Goal: Task Accomplishment & Management: Manage account settings

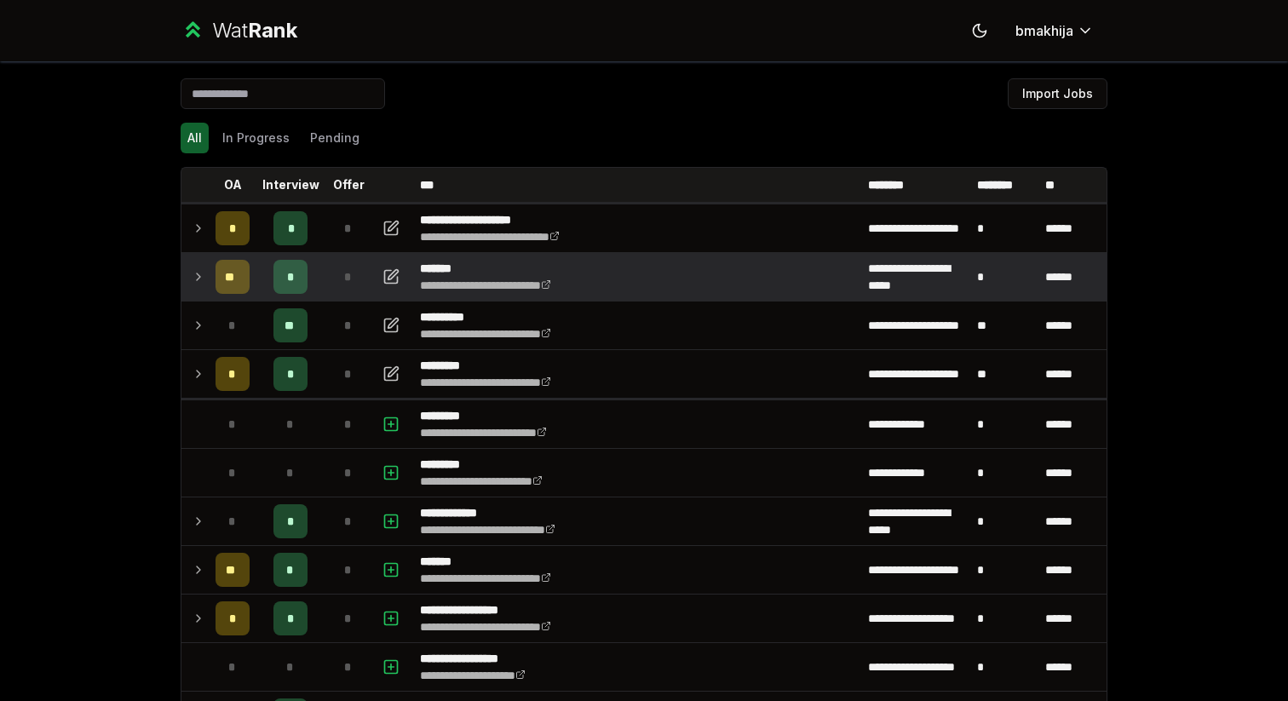
click at [201, 268] on icon at bounding box center [199, 277] width 14 height 20
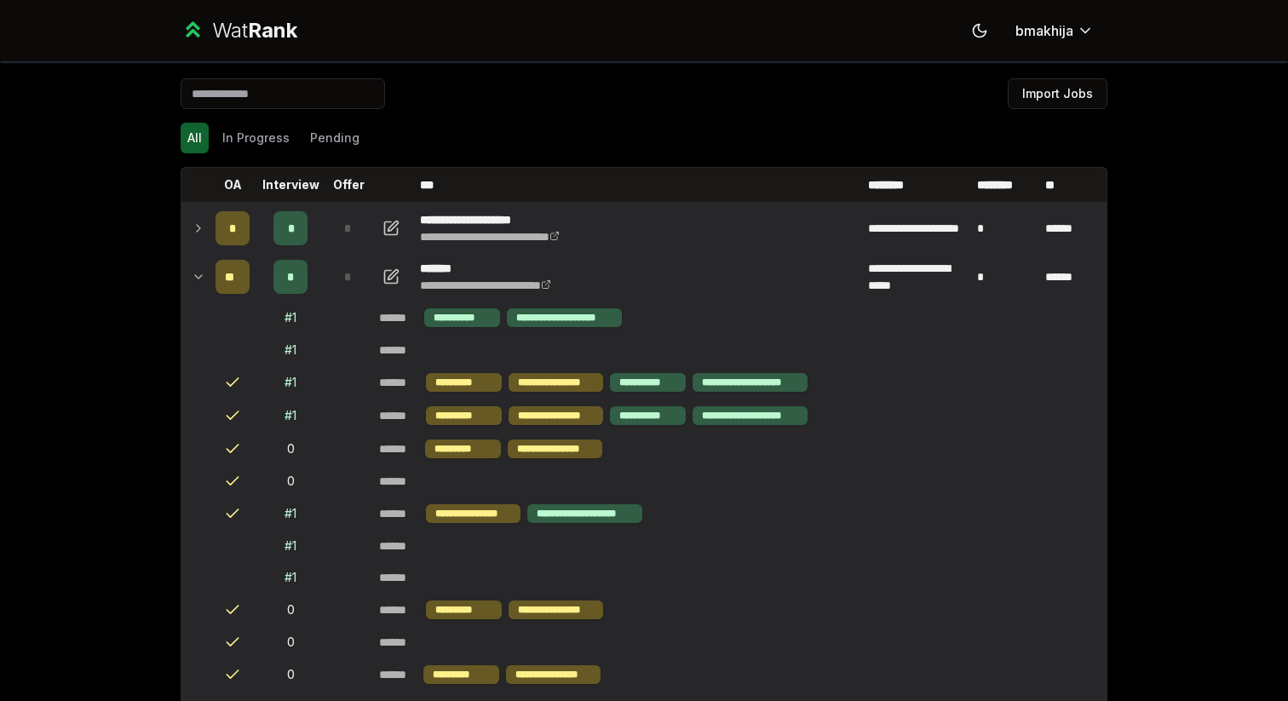
click at [195, 213] on td at bounding box center [194, 228] width 27 height 48
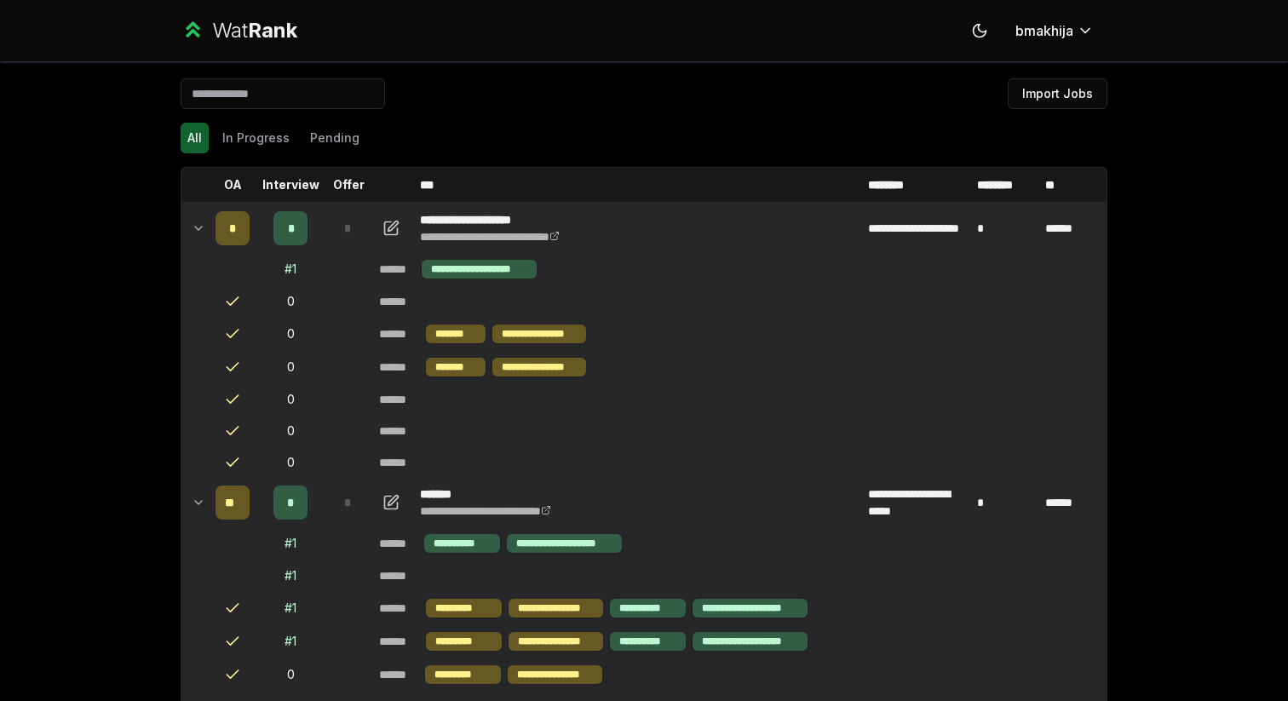
click at [193, 231] on icon at bounding box center [199, 228] width 14 height 20
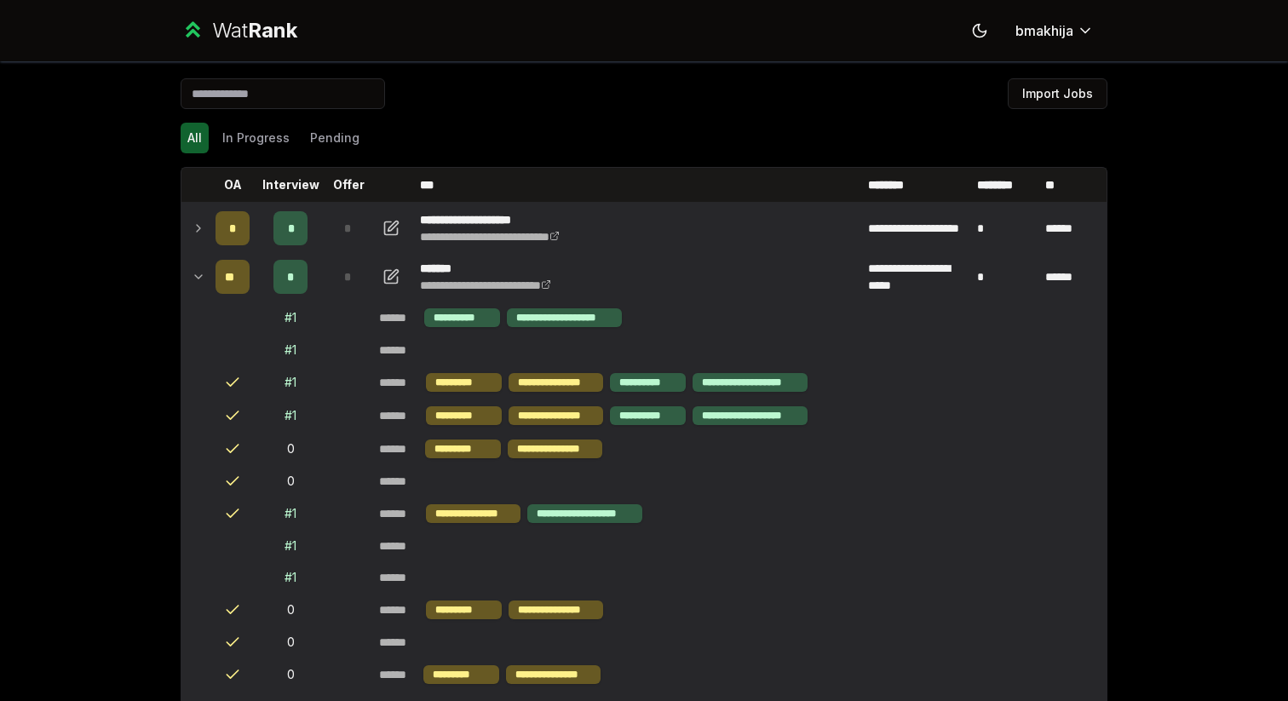
click at [193, 231] on icon at bounding box center [199, 228] width 14 height 20
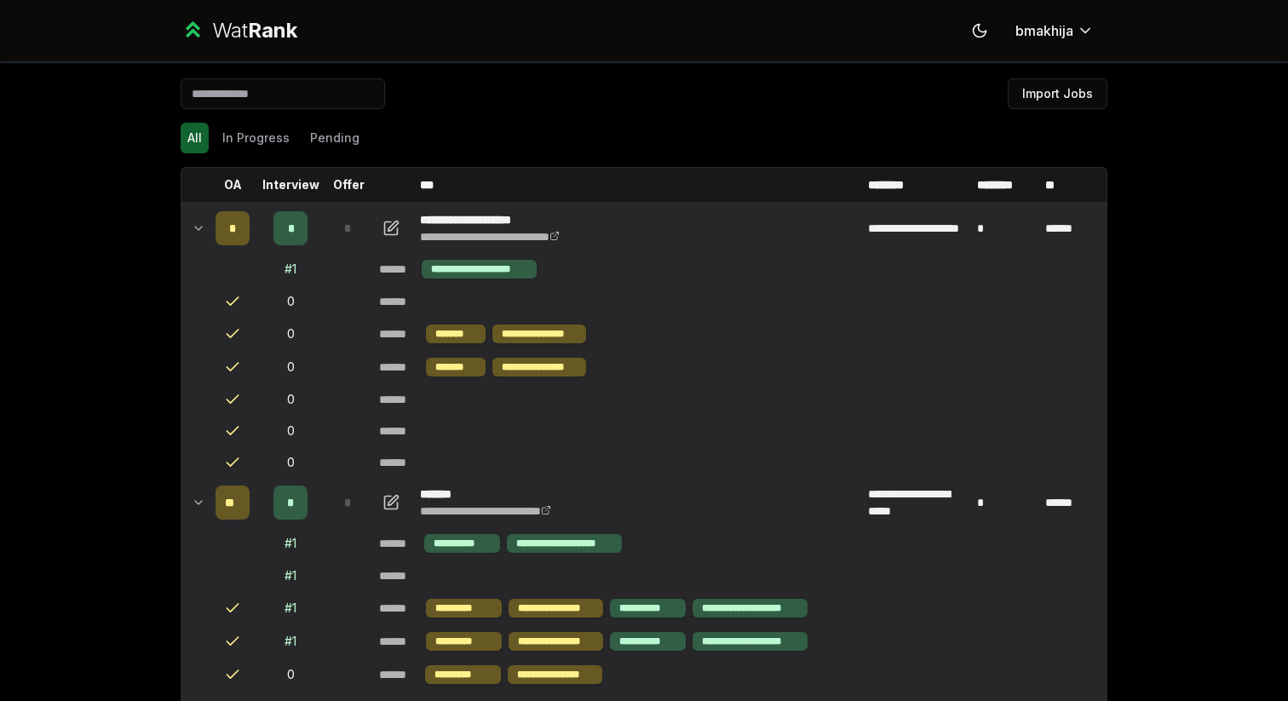
click at [43, 276] on div "**********" at bounding box center [644, 350] width 1288 height 701
click at [204, 224] on icon at bounding box center [199, 228] width 14 height 20
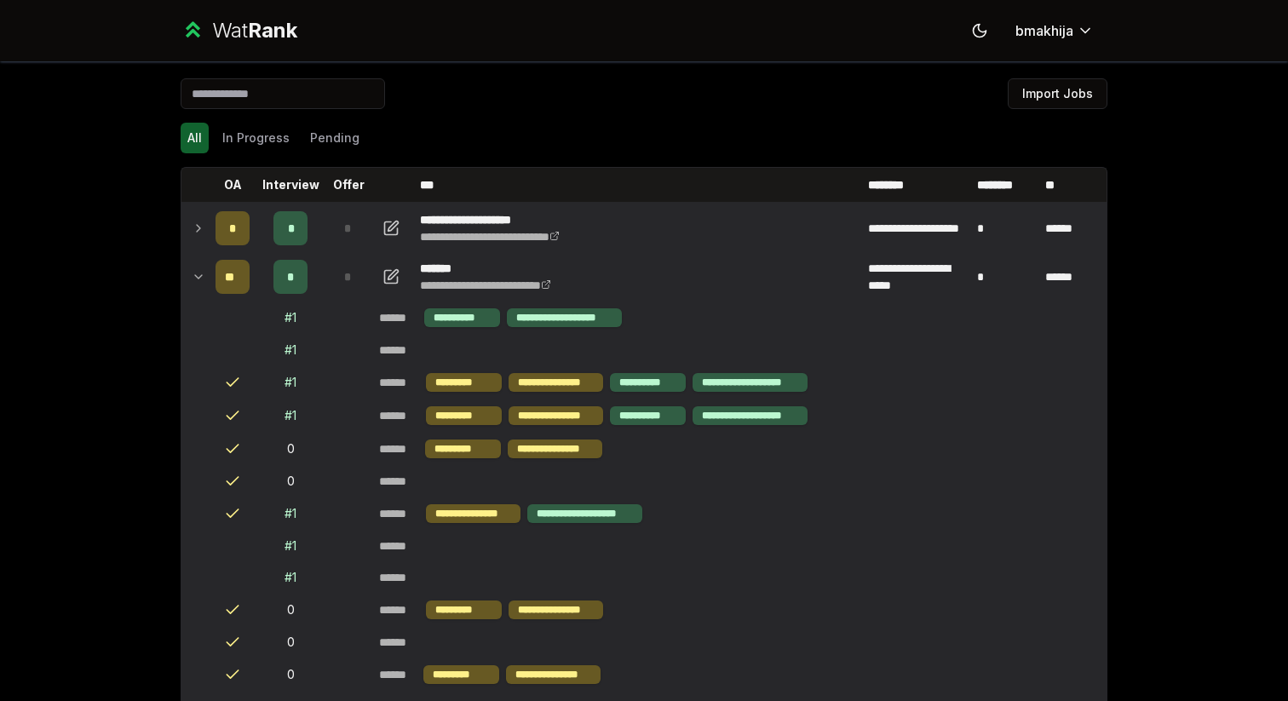
click at [197, 260] on td at bounding box center [194, 277] width 27 height 48
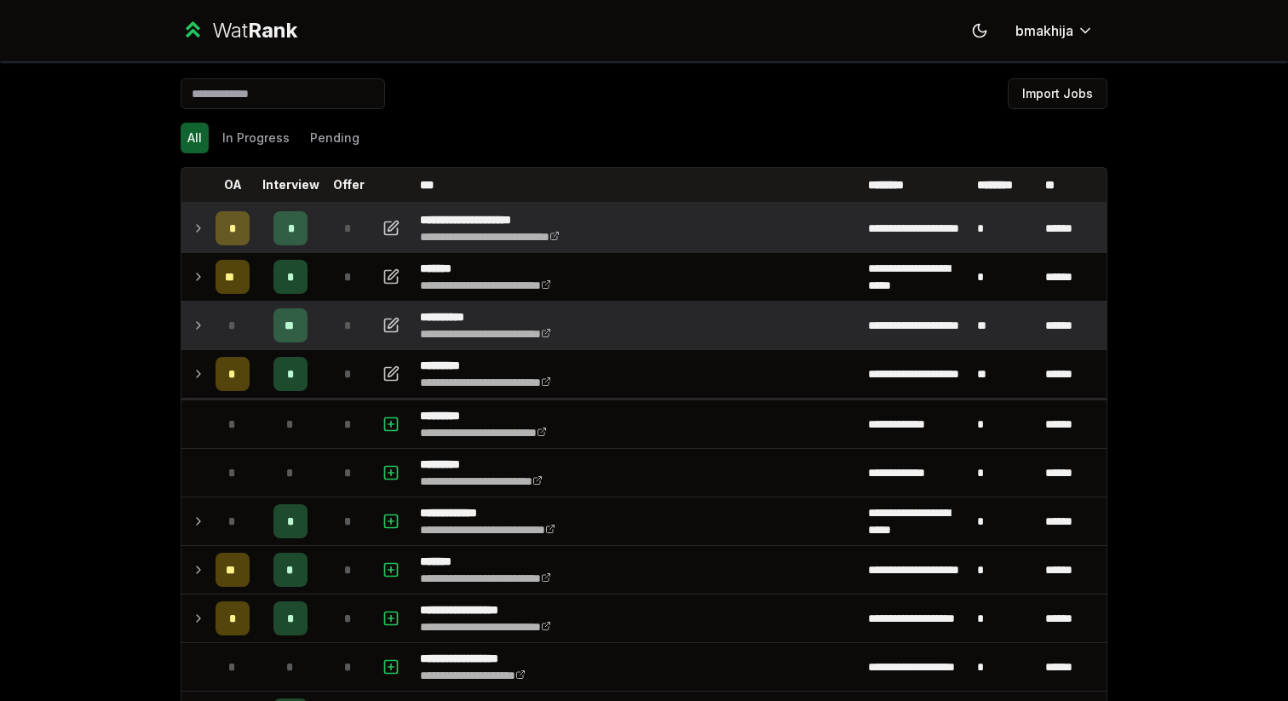
click at [199, 318] on icon at bounding box center [199, 325] width 14 height 20
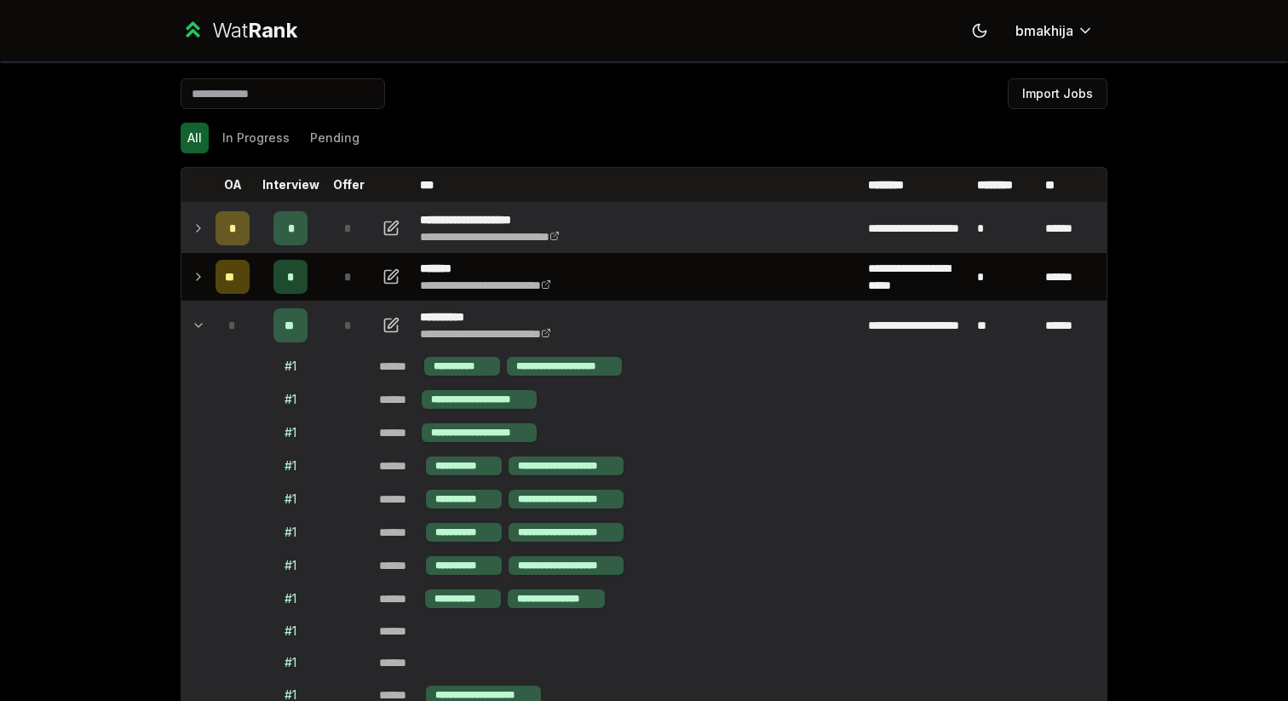
click at [192, 322] on icon at bounding box center [199, 325] width 14 height 20
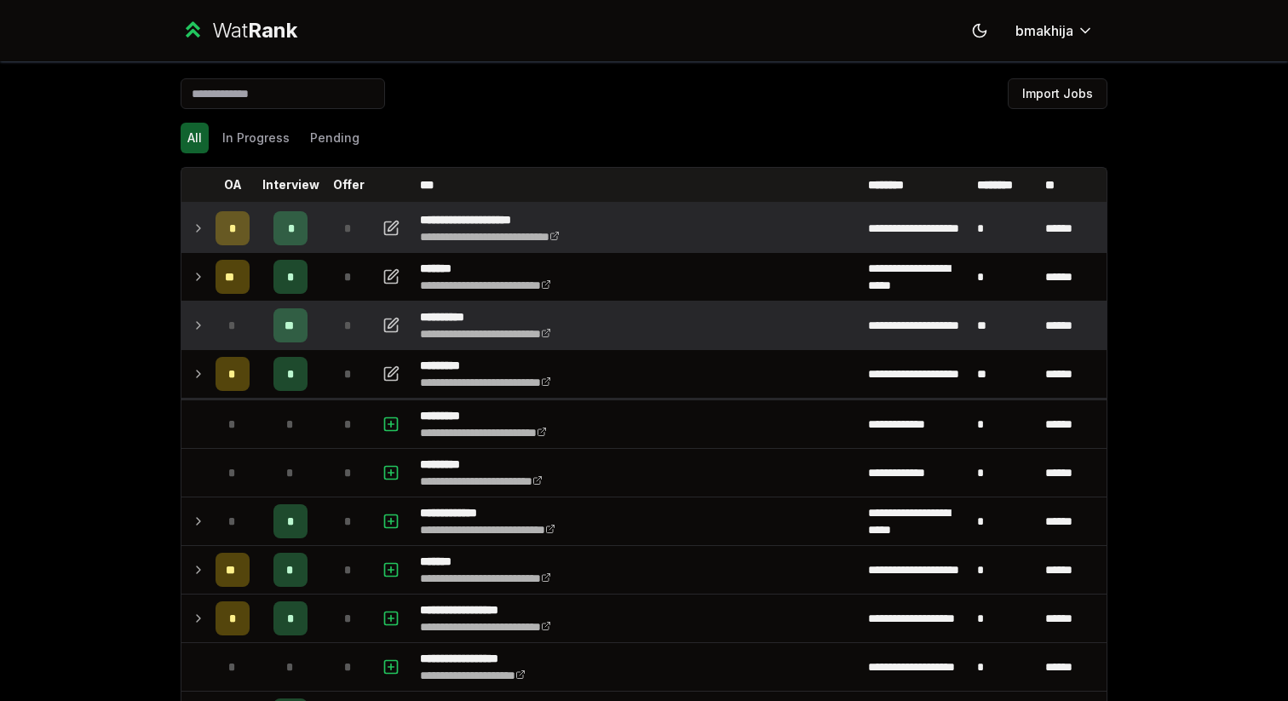
click at [192, 322] on icon at bounding box center [199, 325] width 14 height 20
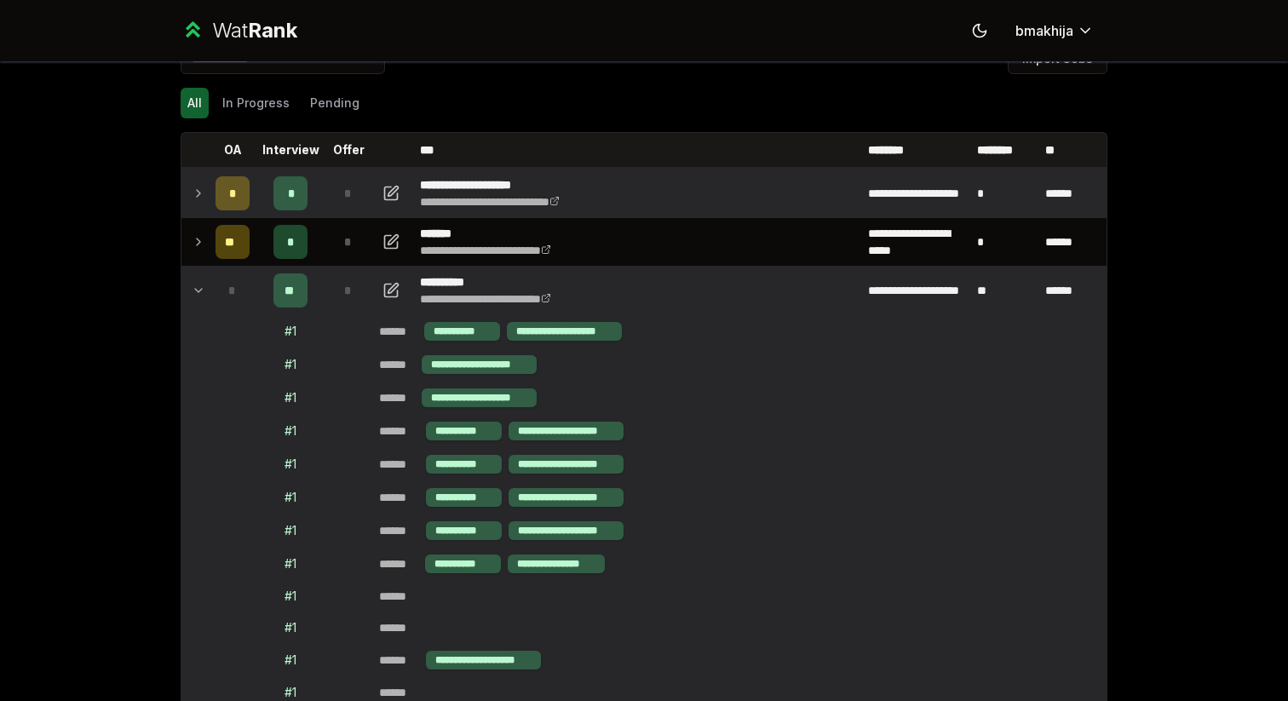
scroll to position [34, 0]
click at [189, 289] on td at bounding box center [194, 292] width 27 height 48
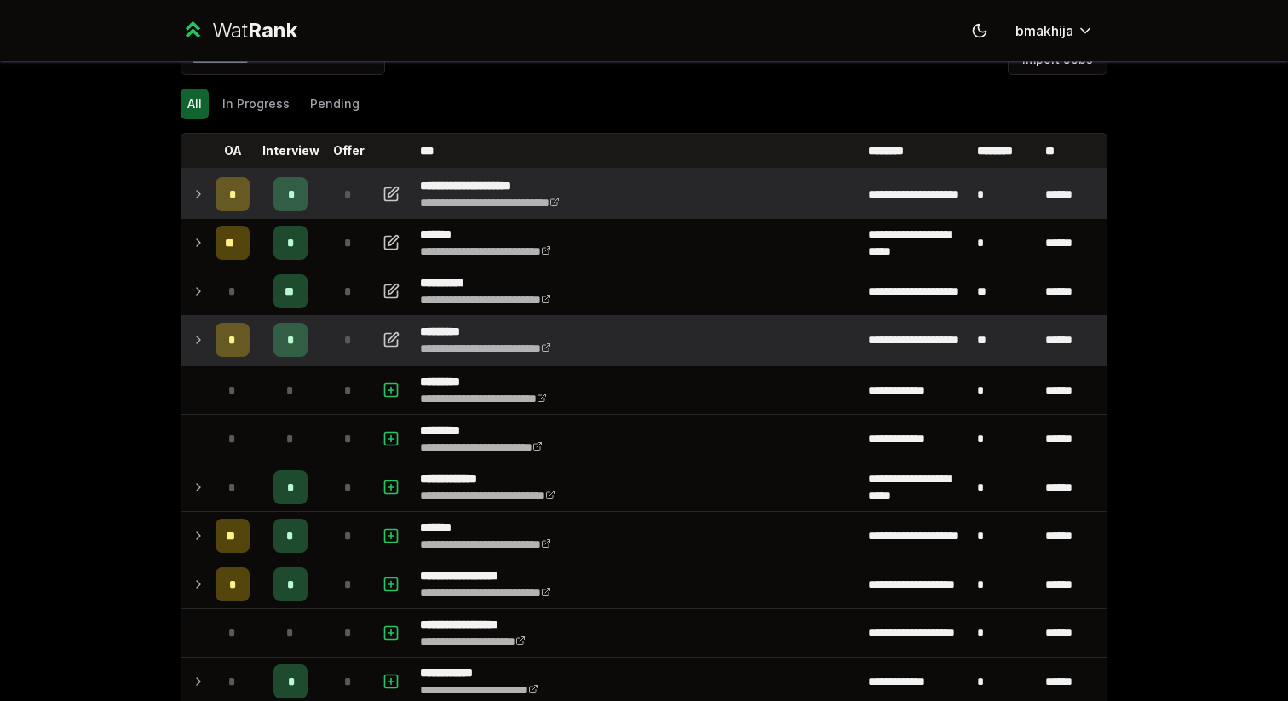
click at [193, 337] on icon at bounding box center [199, 340] width 14 height 20
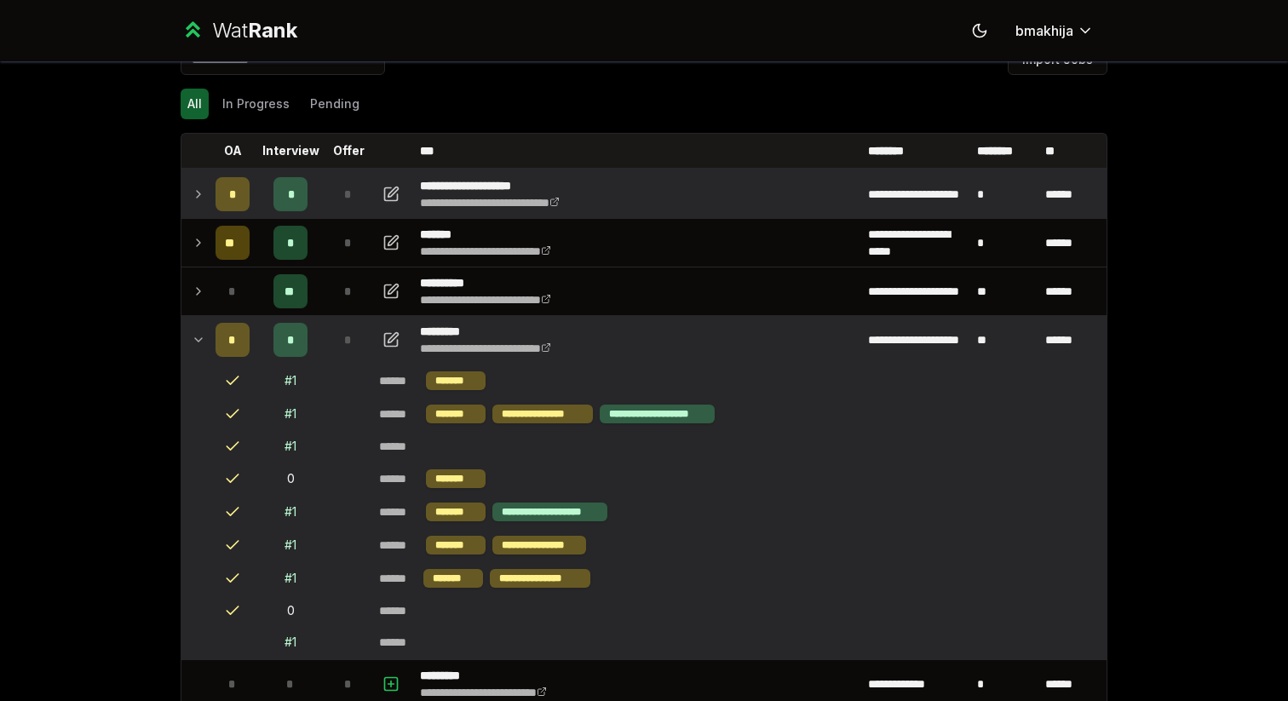
click at [201, 335] on icon at bounding box center [199, 340] width 14 height 20
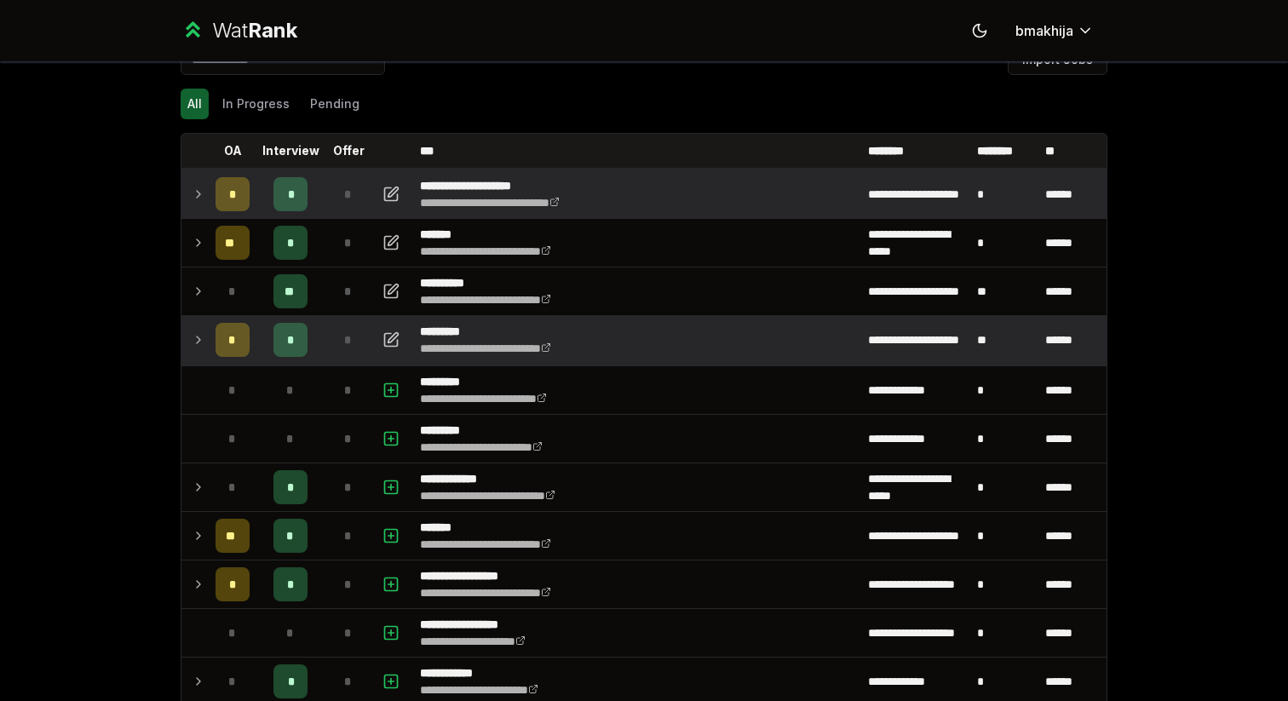
click at [193, 290] on icon at bounding box center [199, 291] width 14 height 20
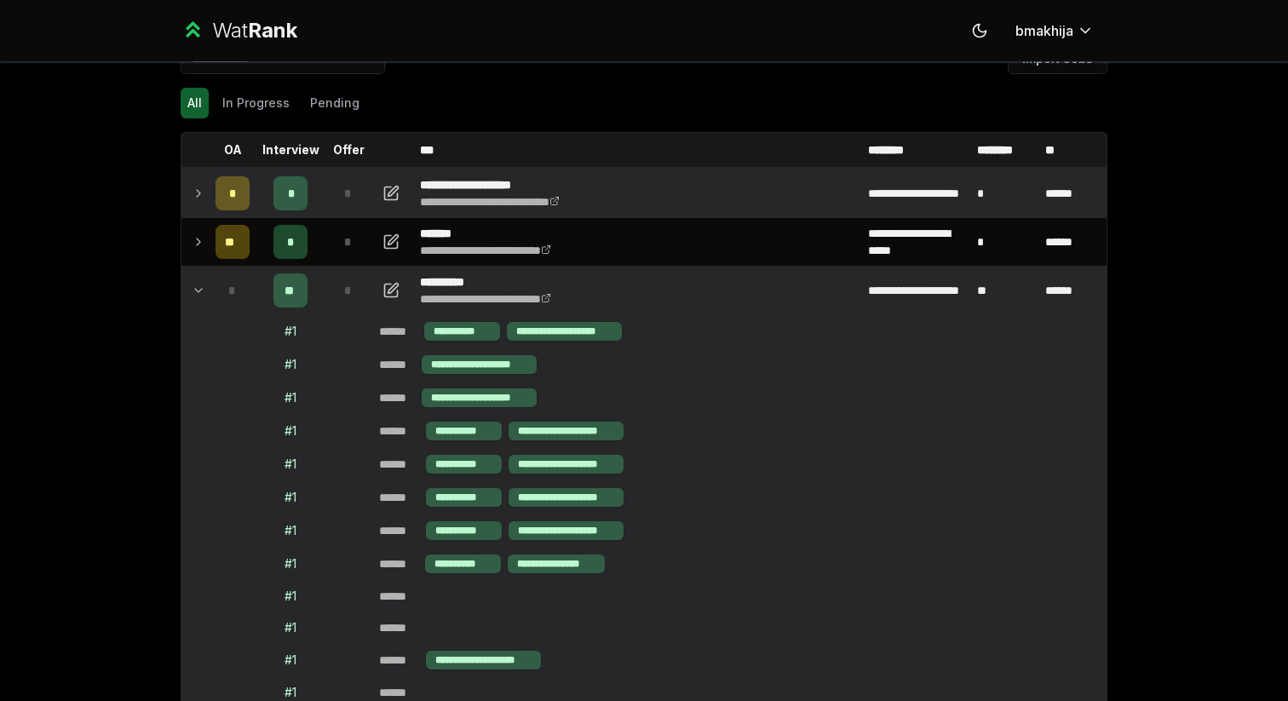
scroll to position [32, 0]
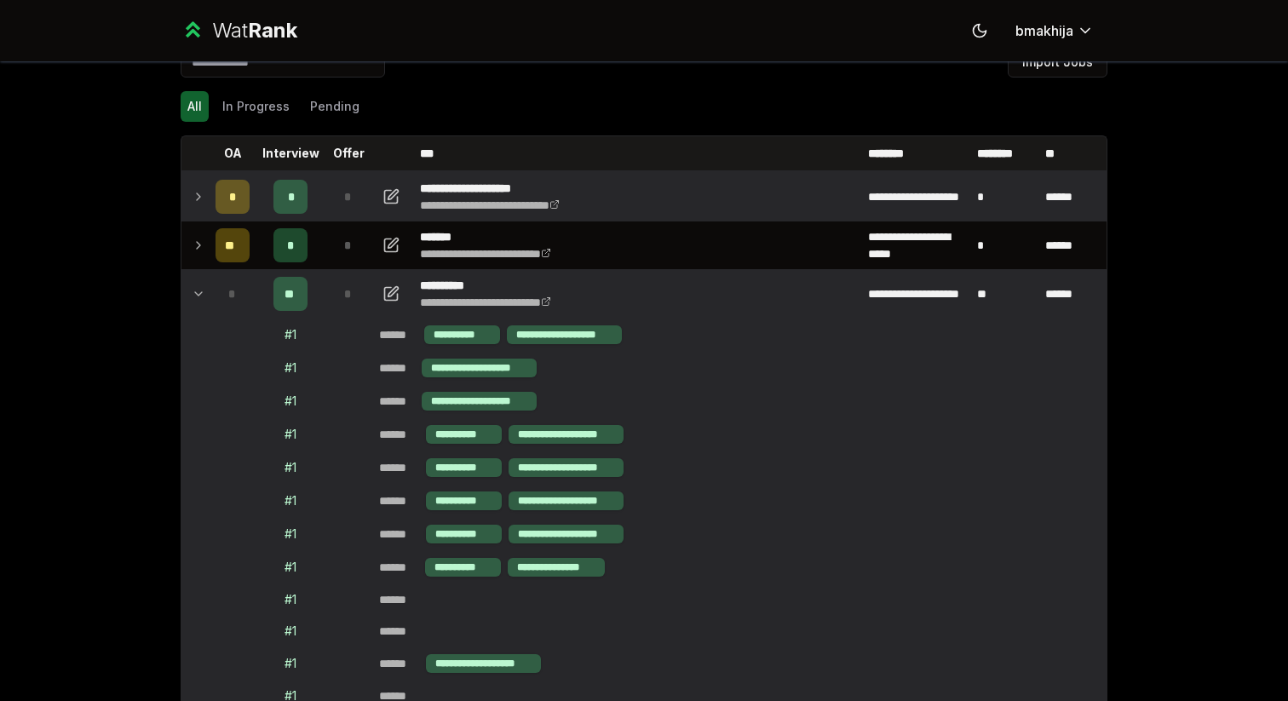
click at [199, 249] on icon at bounding box center [199, 245] width 14 height 20
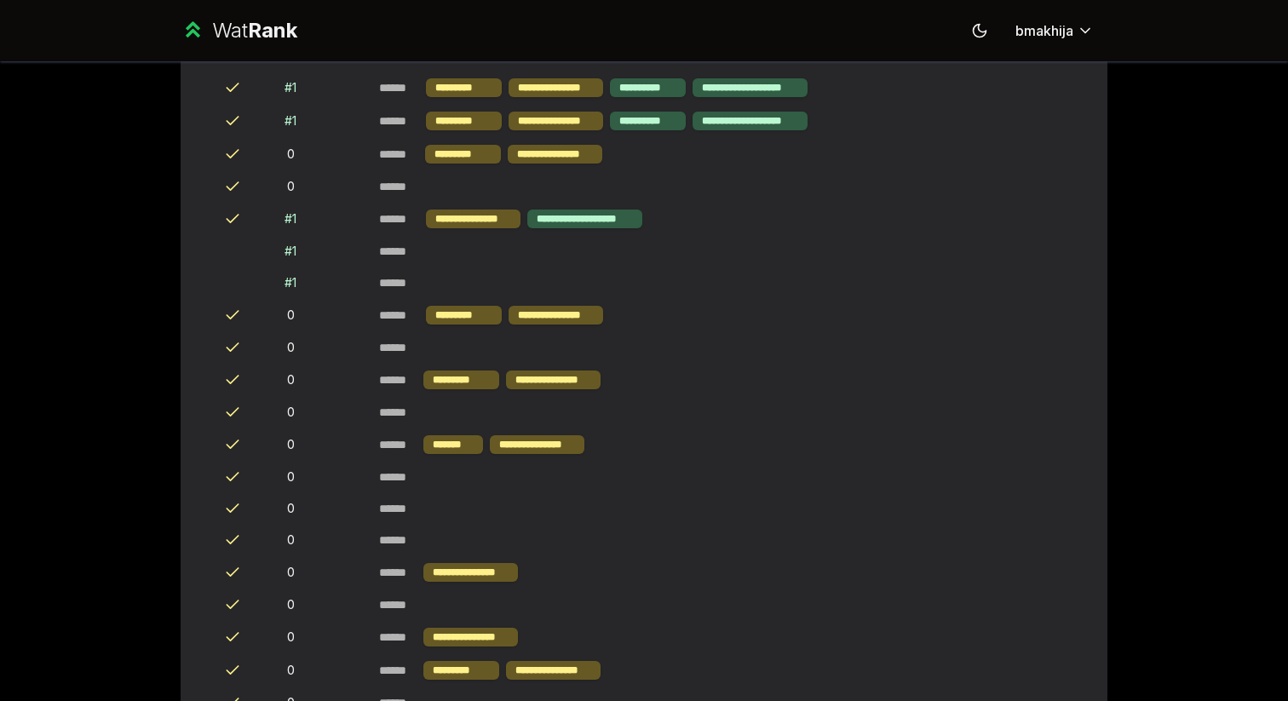
scroll to position [162, 0]
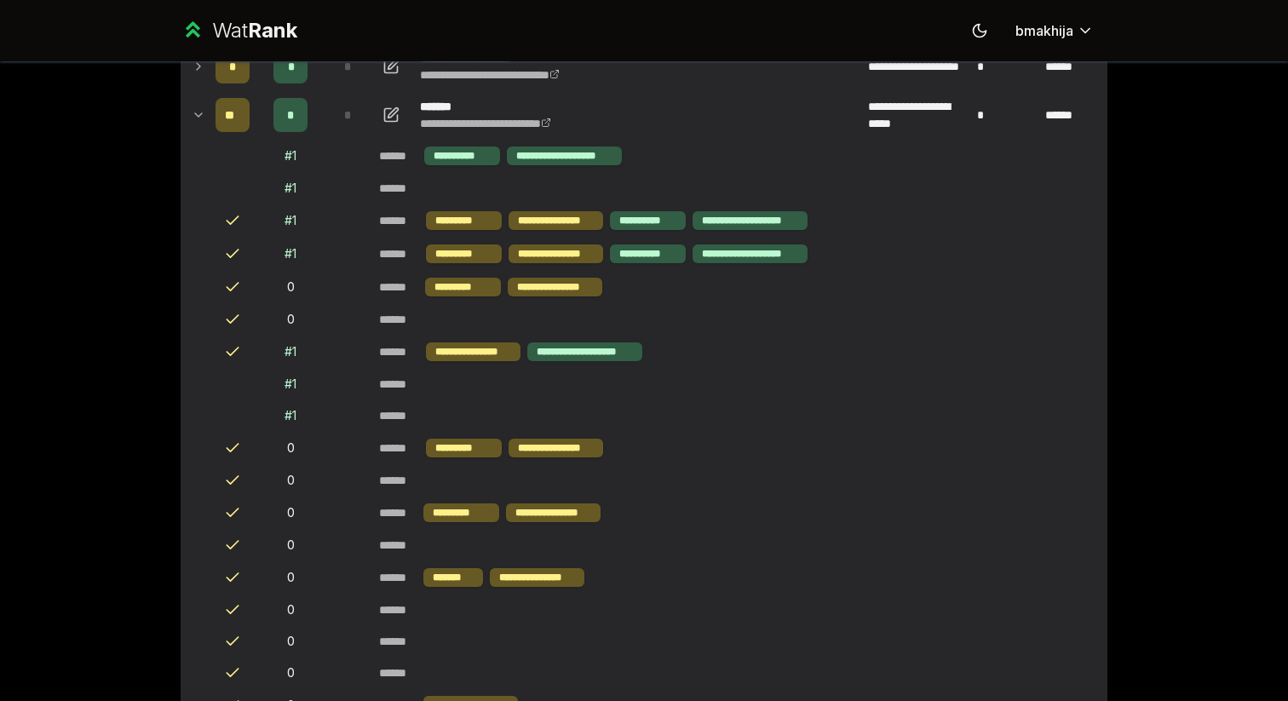
click at [202, 118] on icon at bounding box center [199, 115] width 14 height 20
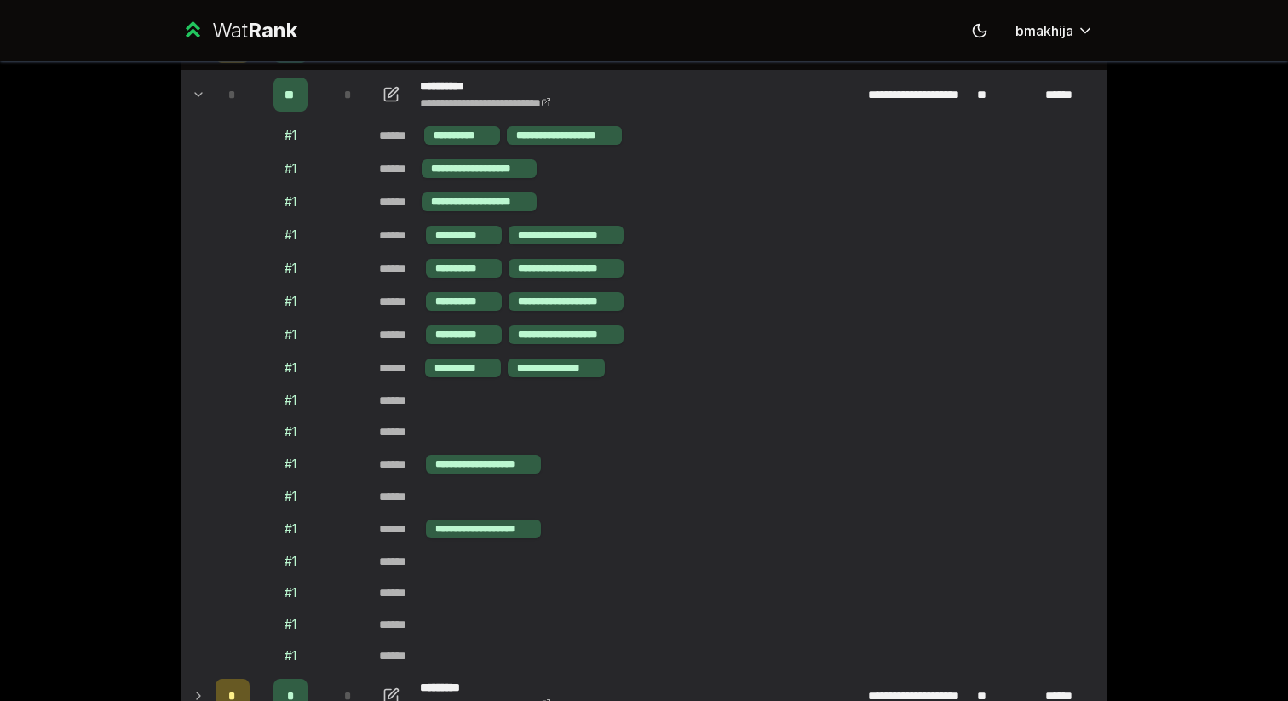
scroll to position [145, 0]
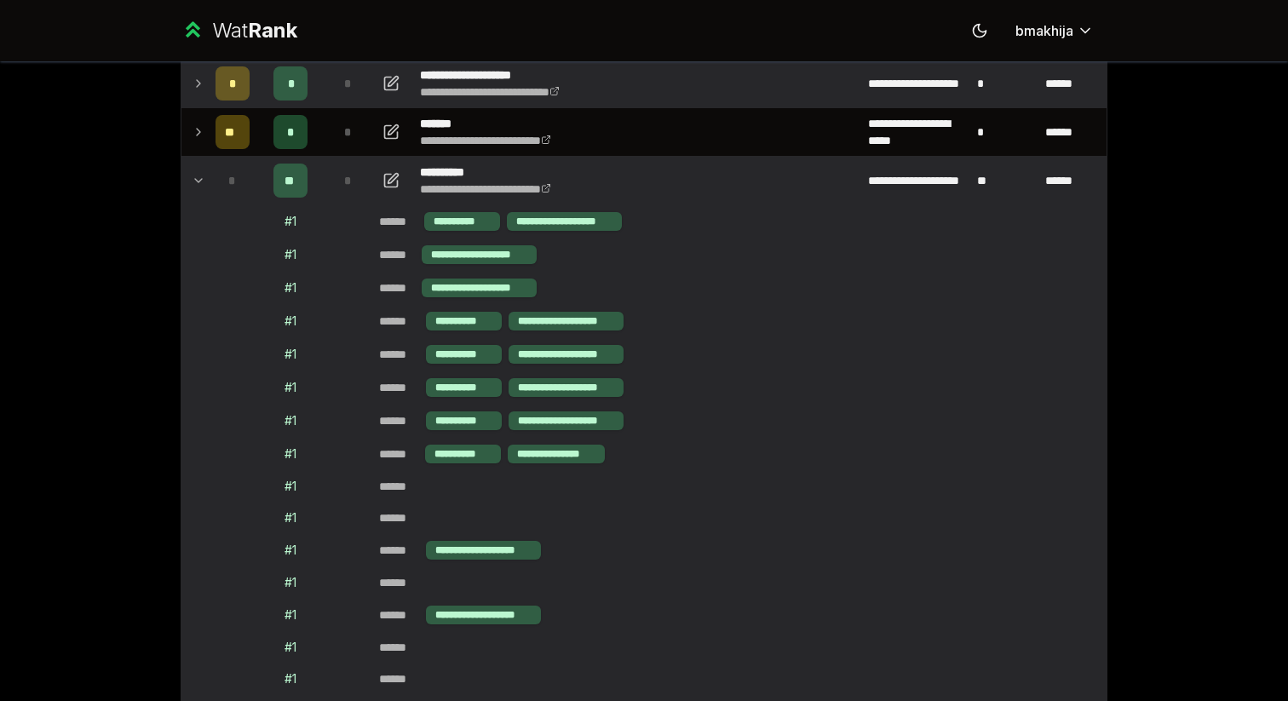
click at [199, 168] on td at bounding box center [194, 181] width 27 height 48
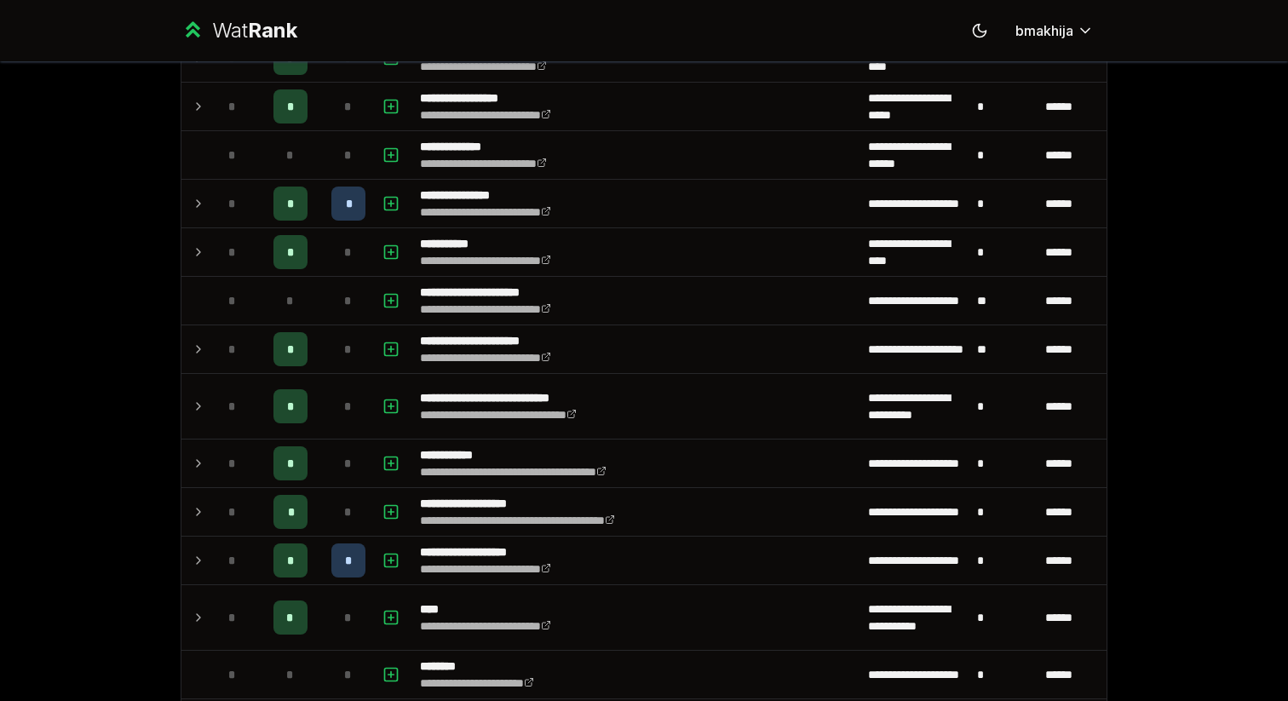
scroll to position [1935, 0]
